Goal: Task Accomplishment & Management: Use online tool/utility

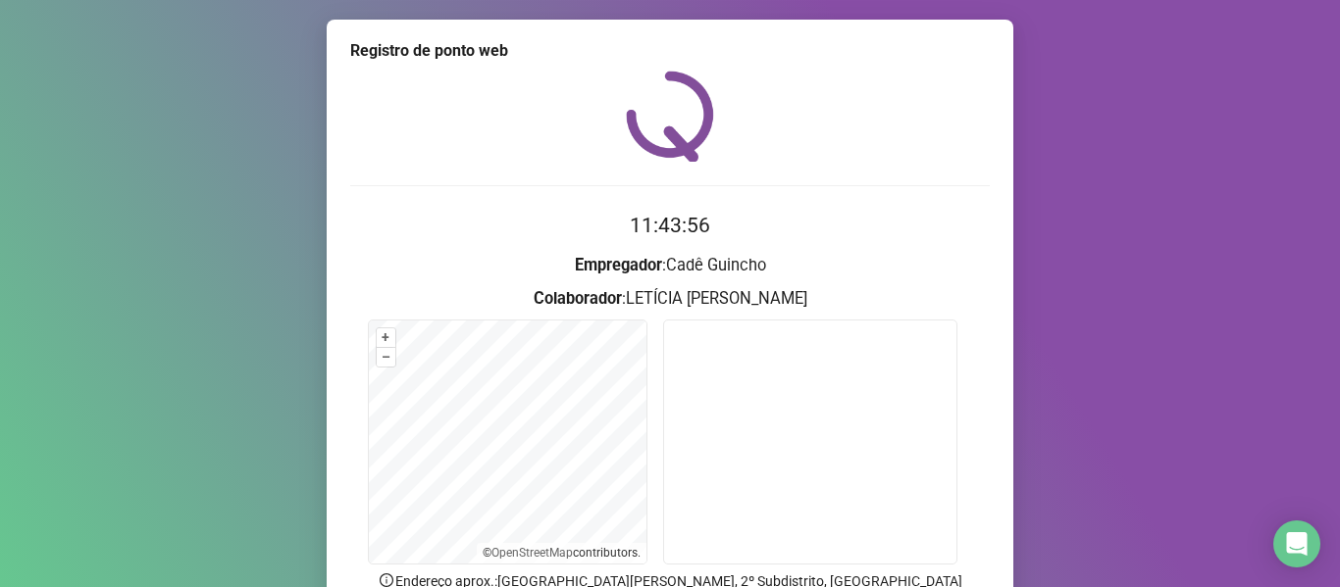
scroll to position [178, 0]
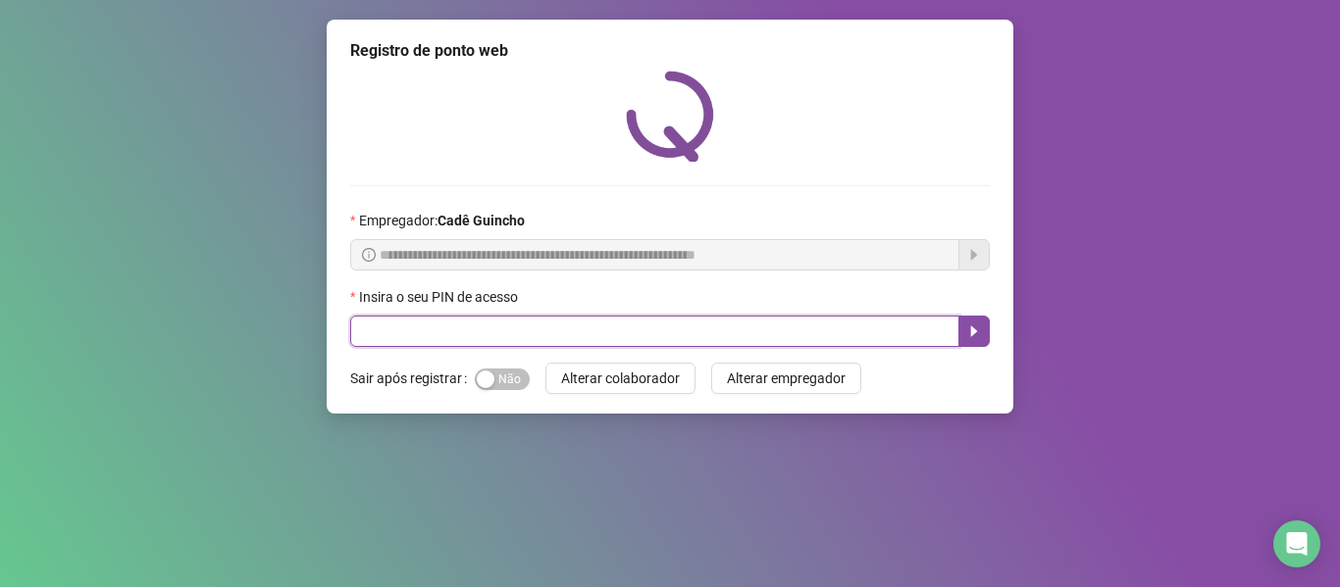
click at [573, 321] on input "text" at bounding box center [654, 331] width 609 height 31
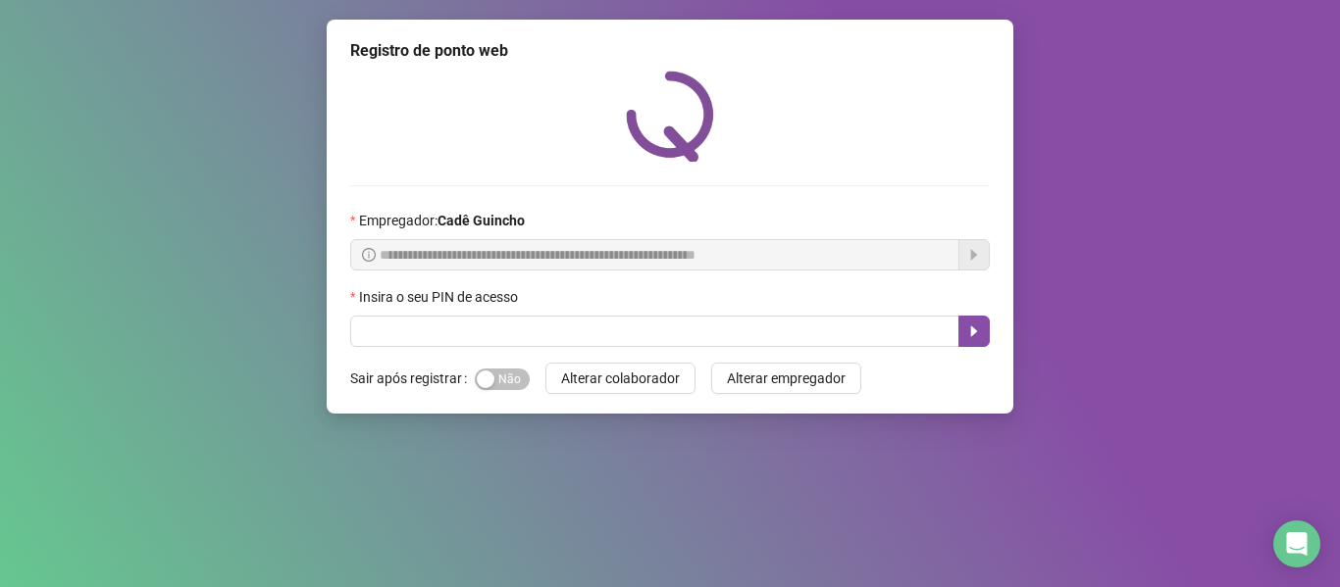
click at [809, 241] on span "**********" at bounding box center [654, 254] width 609 height 31
click at [808, 241] on span "**********" at bounding box center [654, 254] width 609 height 31
